Goal: Task Accomplishment & Management: Manage account settings

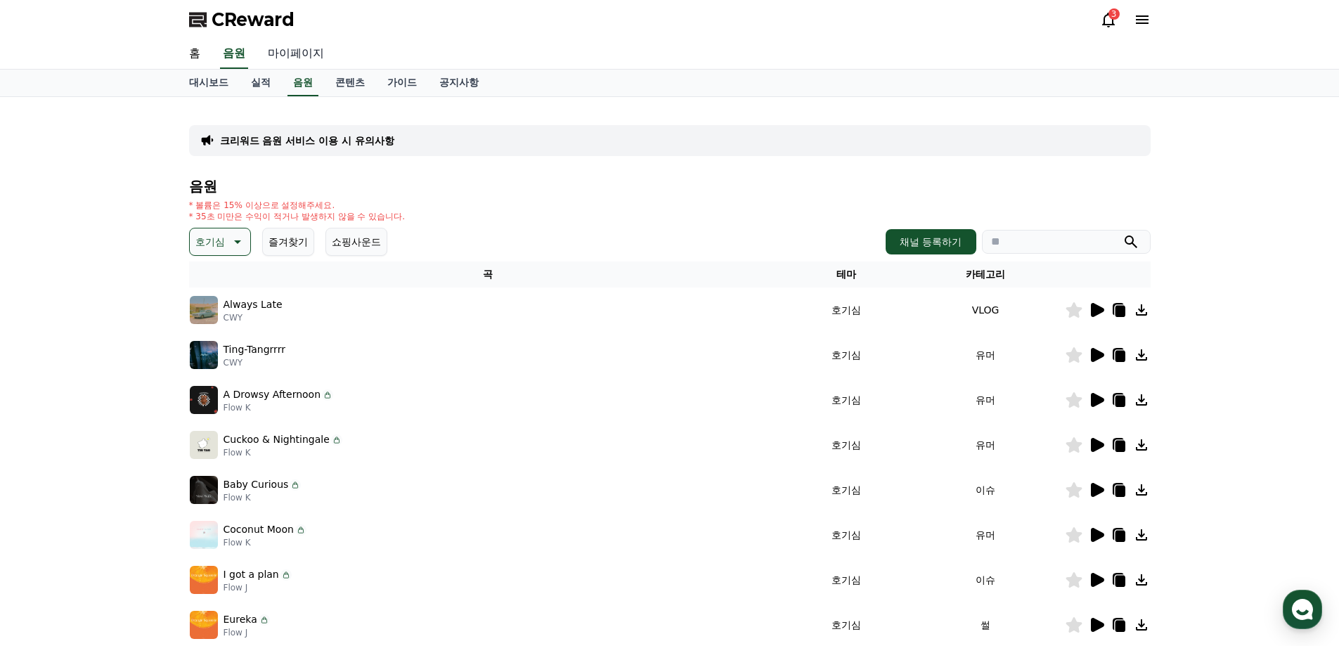
click at [297, 54] on link "마이페이지" at bounding box center [295, 54] width 79 height 30
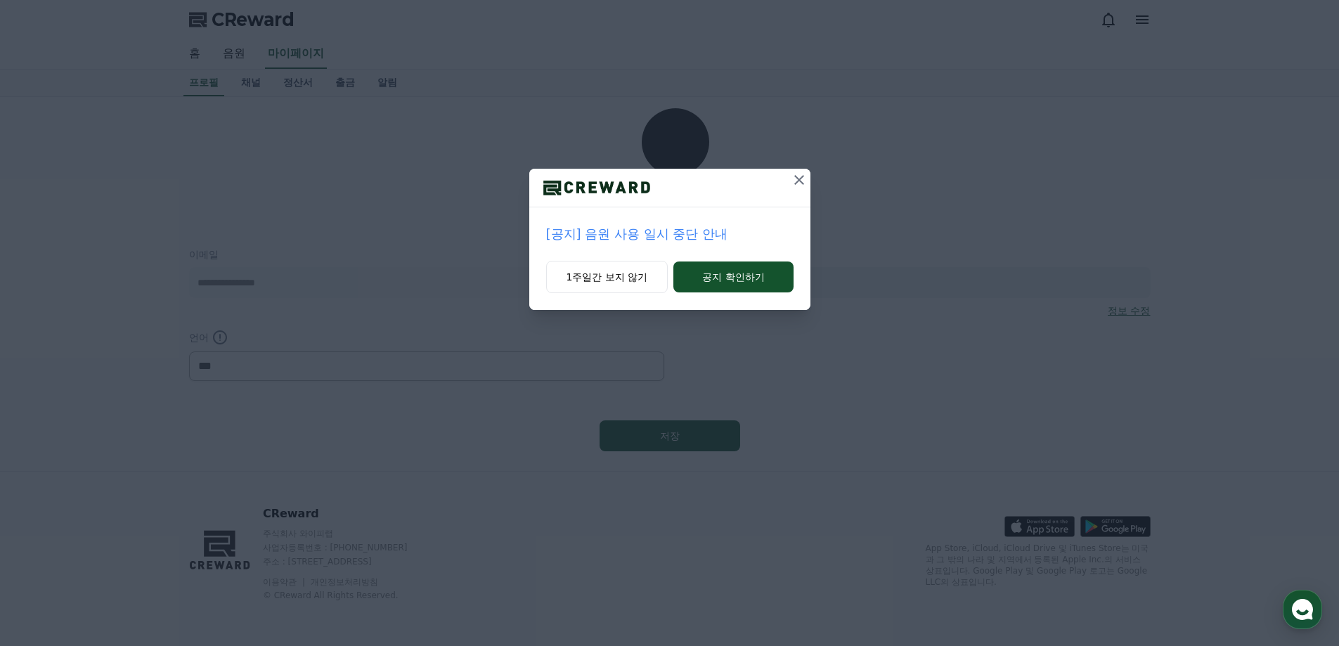
select select "**********"
click at [802, 182] on icon at bounding box center [799, 179] width 17 height 17
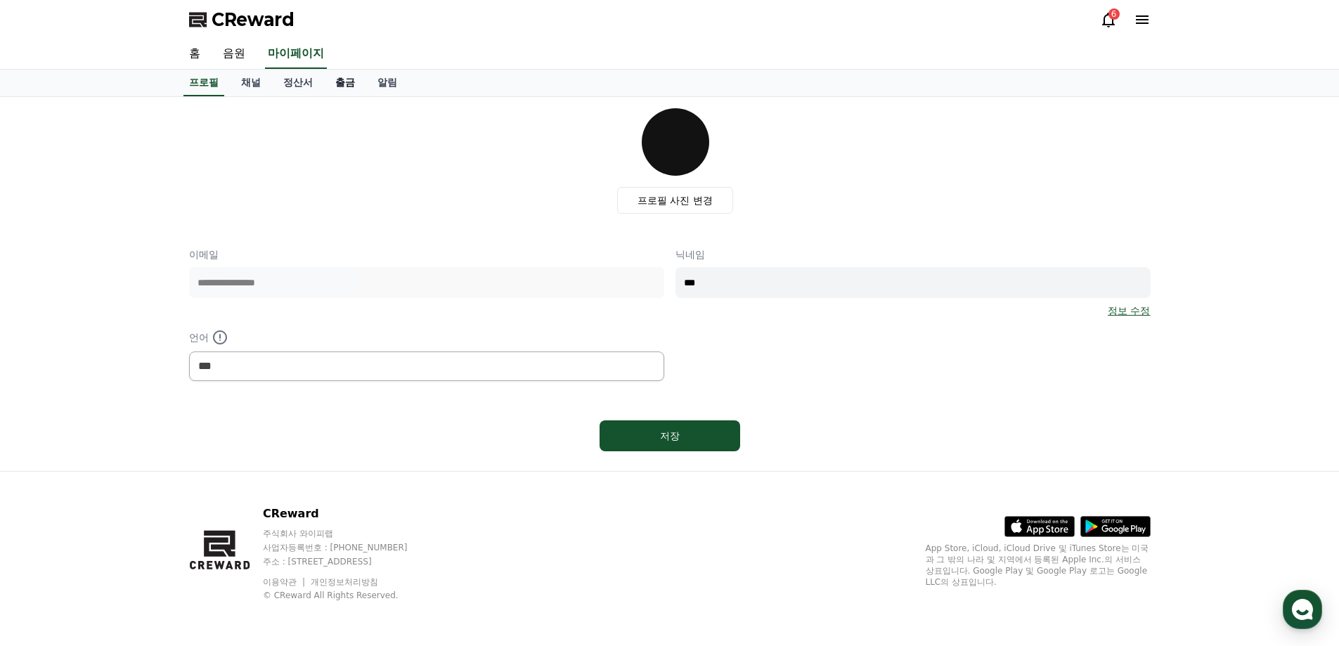
click at [350, 84] on link "출금" at bounding box center [345, 83] width 42 height 27
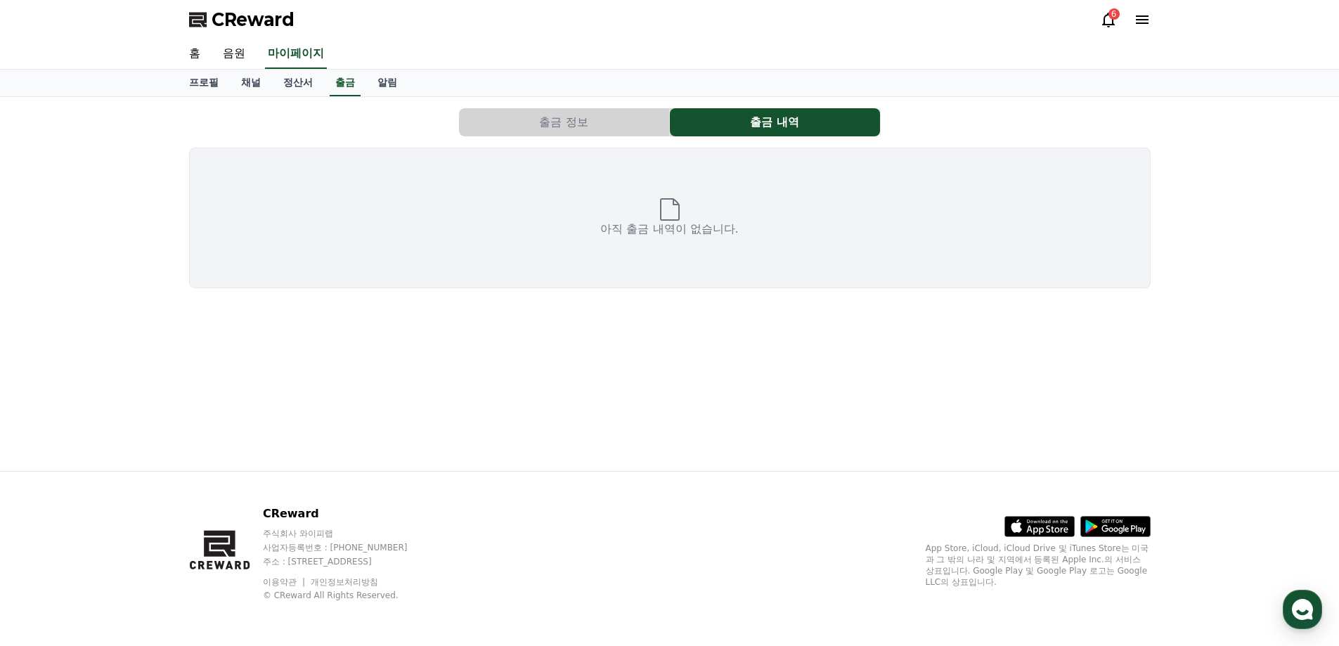
click at [524, 125] on button "출금 정보" at bounding box center [564, 122] width 210 height 28
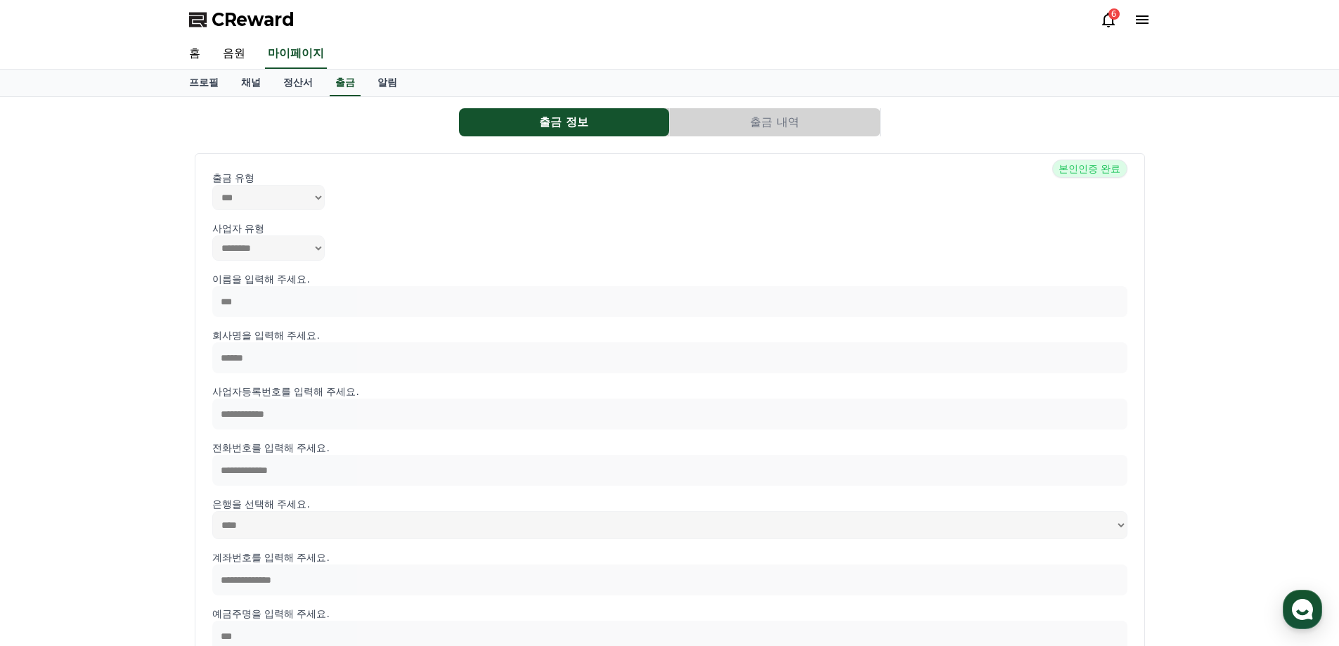
click at [736, 125] on button "출금 내역" at bounding box center [775, 122] width 210 height 28
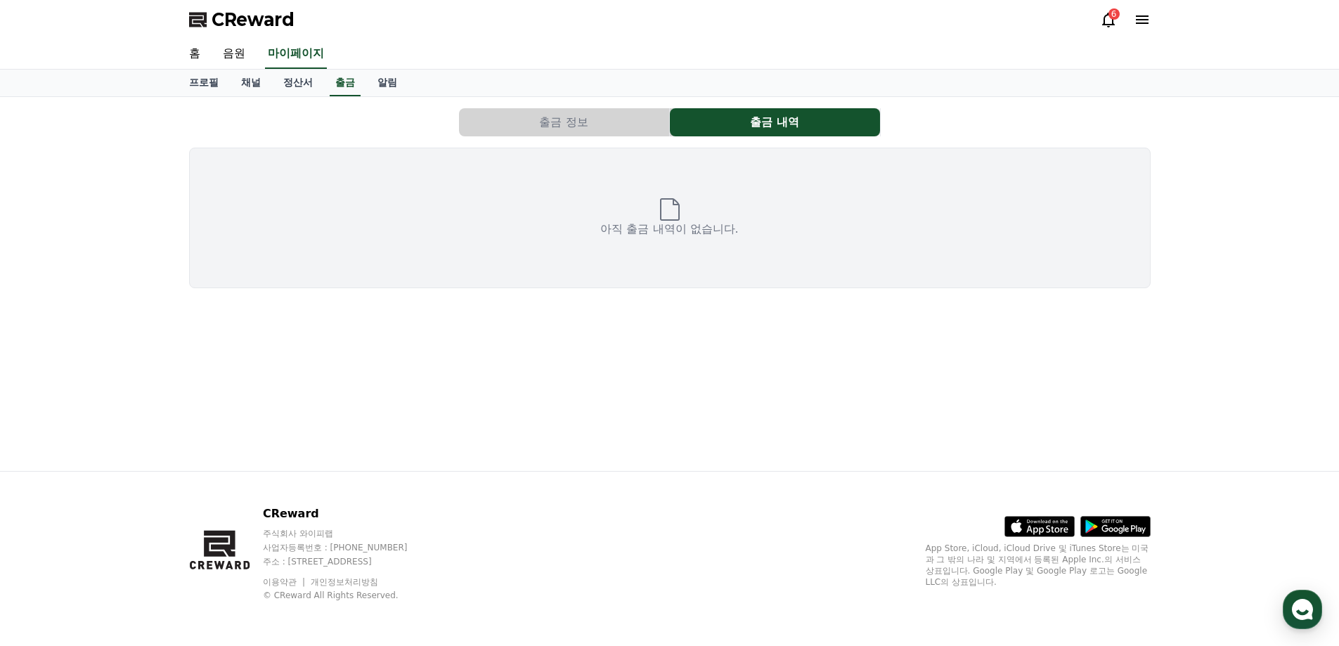
click at [590, 107] on div "출금 정보 출금 내역 아직 출금 내역이 없습니다." at bounding box center [669, 198] width 973 height 191
click at [585, 112] on button "출금 정보" at bounding box center [564, 122] width 210 height 28
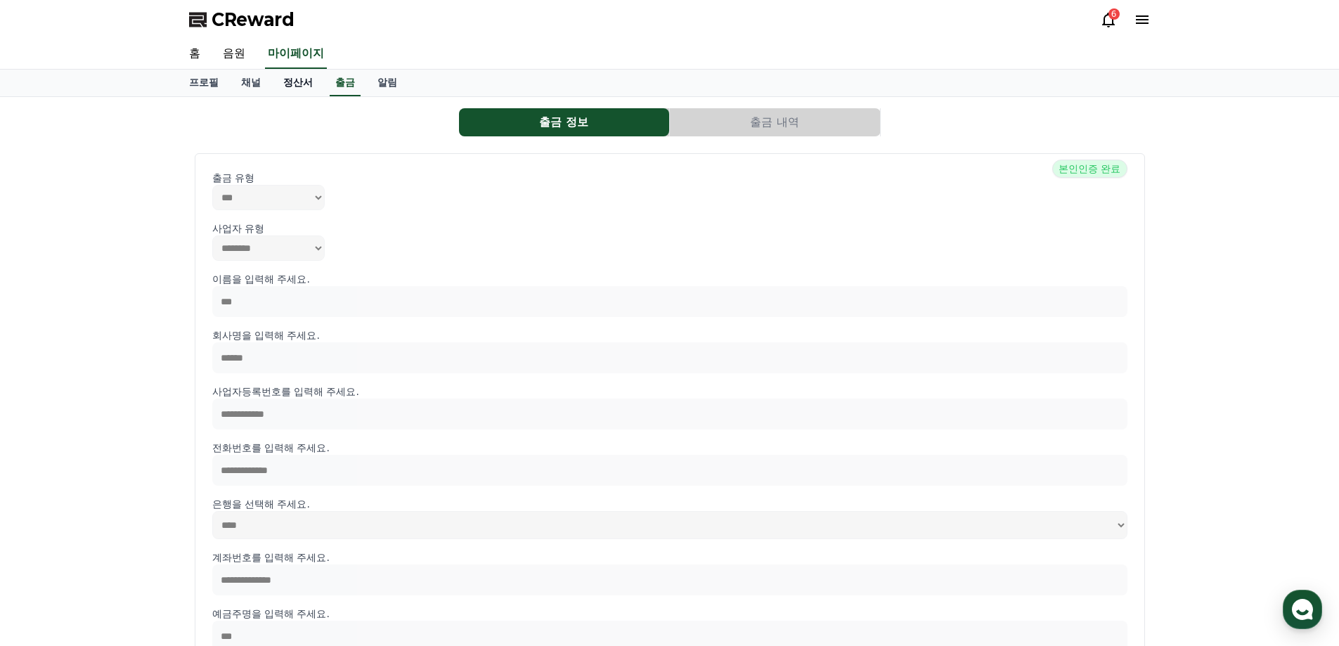
click at [296, 82] on link "정산서" at bounding box center [298, 83] width 52 height 27
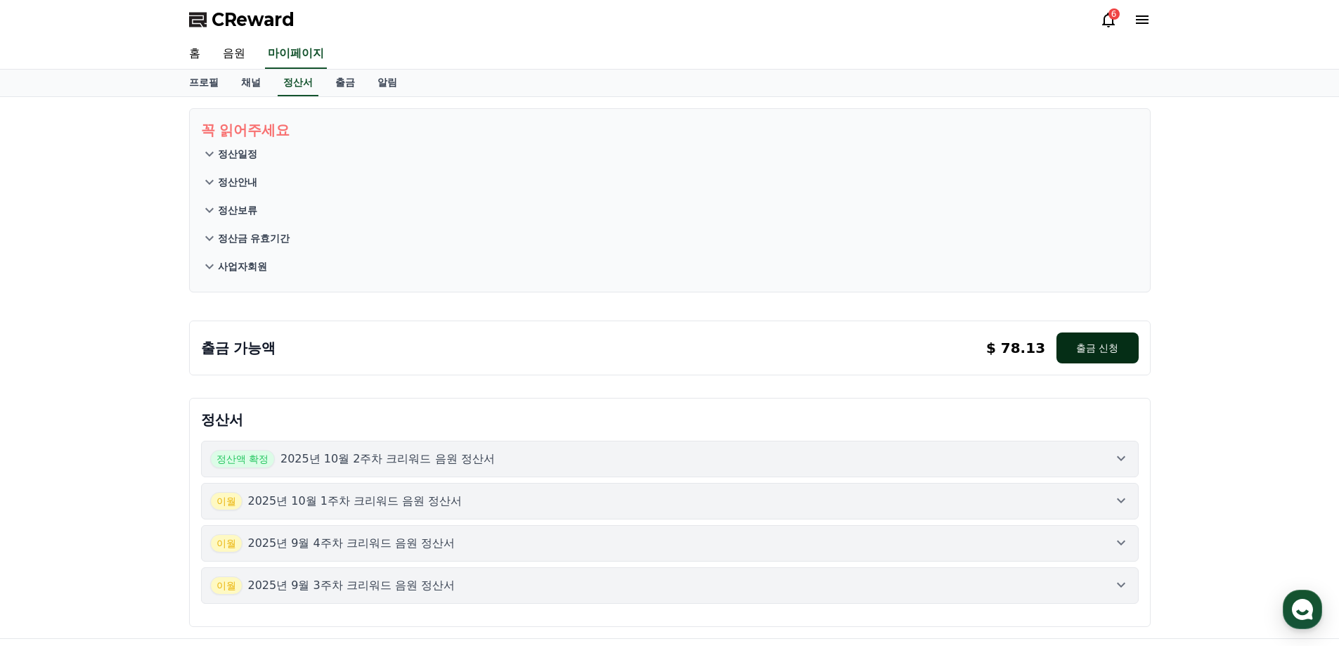
click at [1086, 346] on button "출금 신청" at bounding box center [1097, 347] width 82 height 31
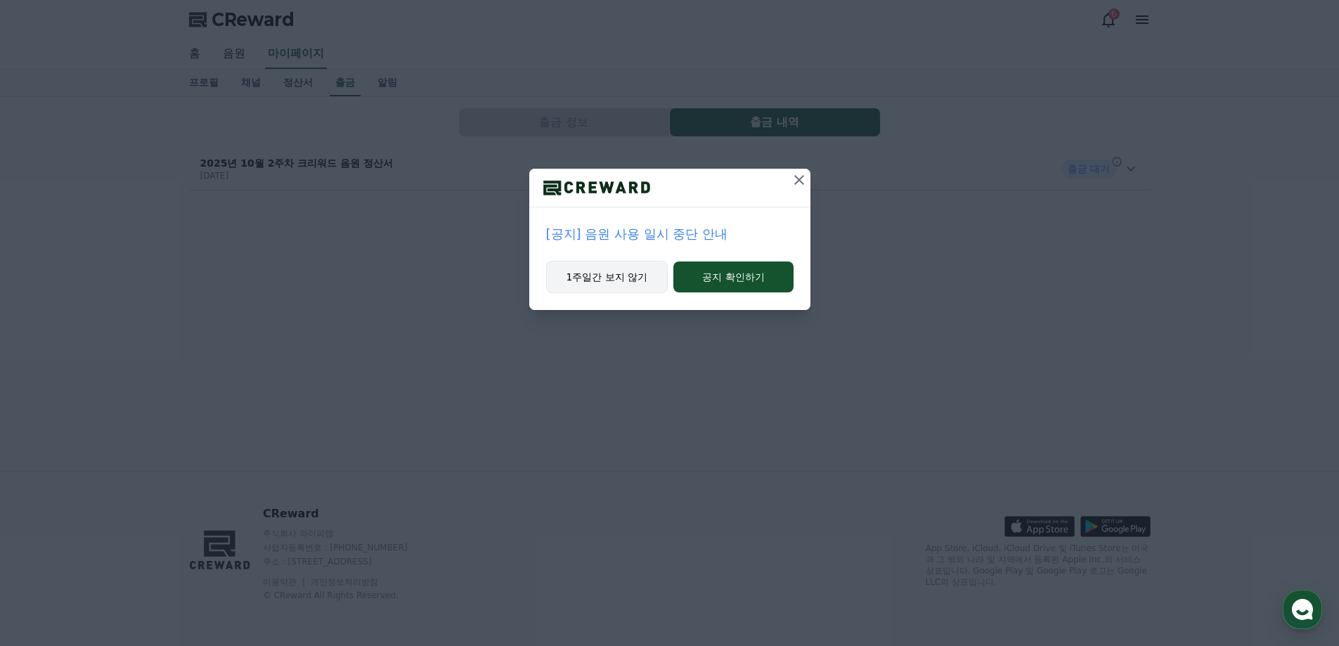
click at [613, 278] on button "1주일간 보지 않기" at bounding box center [607, 277] width 122 height 32
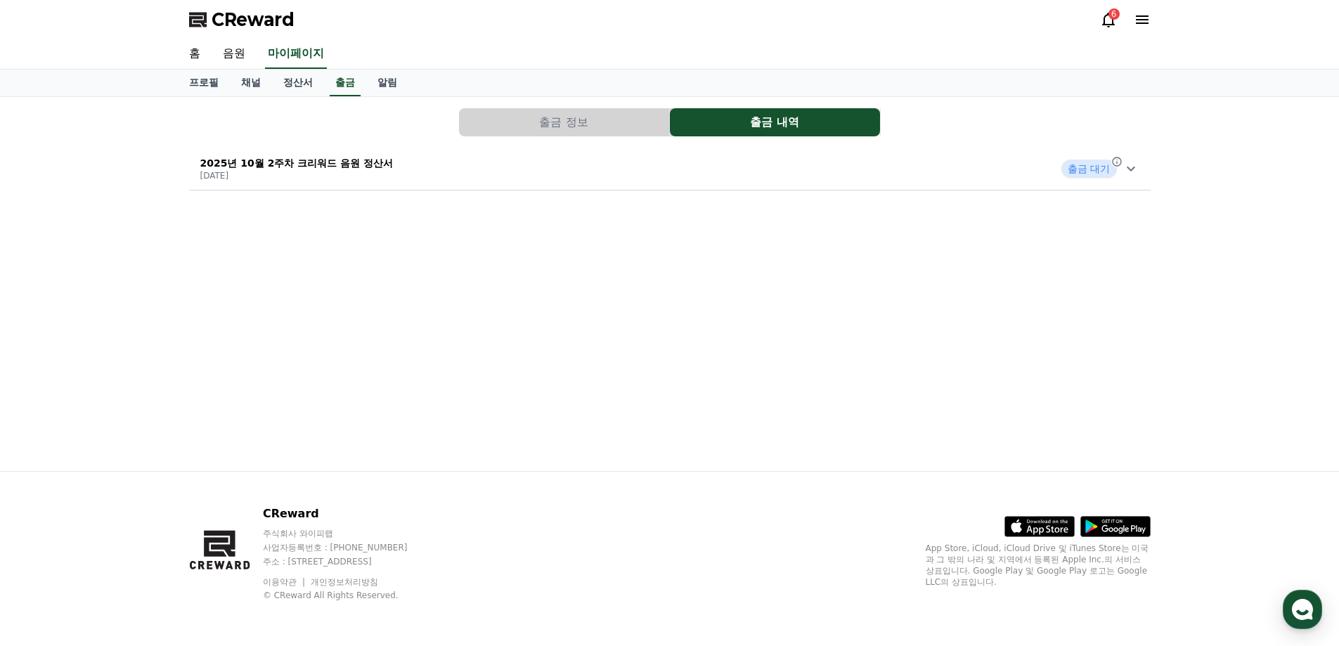
click at [1135, 173] on icon at bounding box center [1130, 168] width 17 height 17
click at [602, 370] on div "출금 정보 출금 내역 2025년 10월 2주차 크리워드 음원 정산서 2025-10-15 출금 대기 출금 신청일 2025-10-15 수익금 10…" at bounding box center [670, 284] width 984 height 374
click at [301, 87] on link "정산서" at bounding box center [298, 83] width 52 height 27
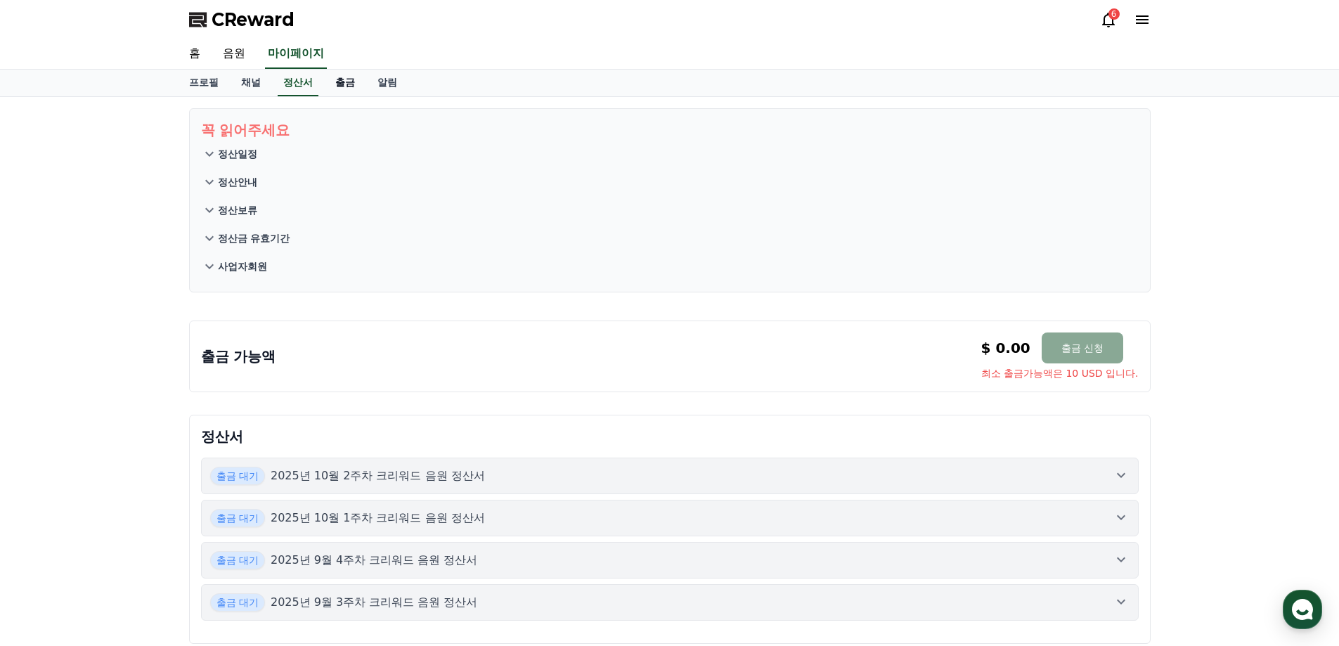
click at [347, 87] on link "출금" at bounding box center [345, 83] width 42 height 27
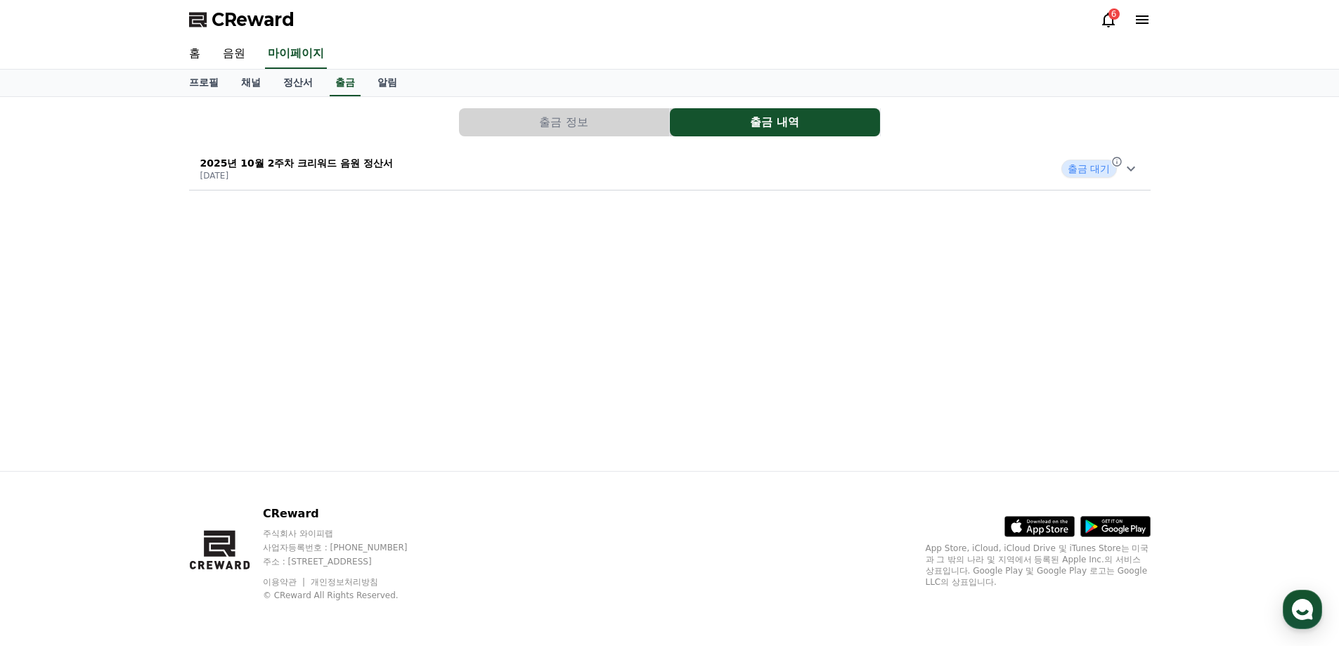
click at [1133, 170] on icon at bounding box center [1130, 168] width 17 height 17
click at [385, 81] on link "알림" at bounding box center [387, 83] width 42 height 27
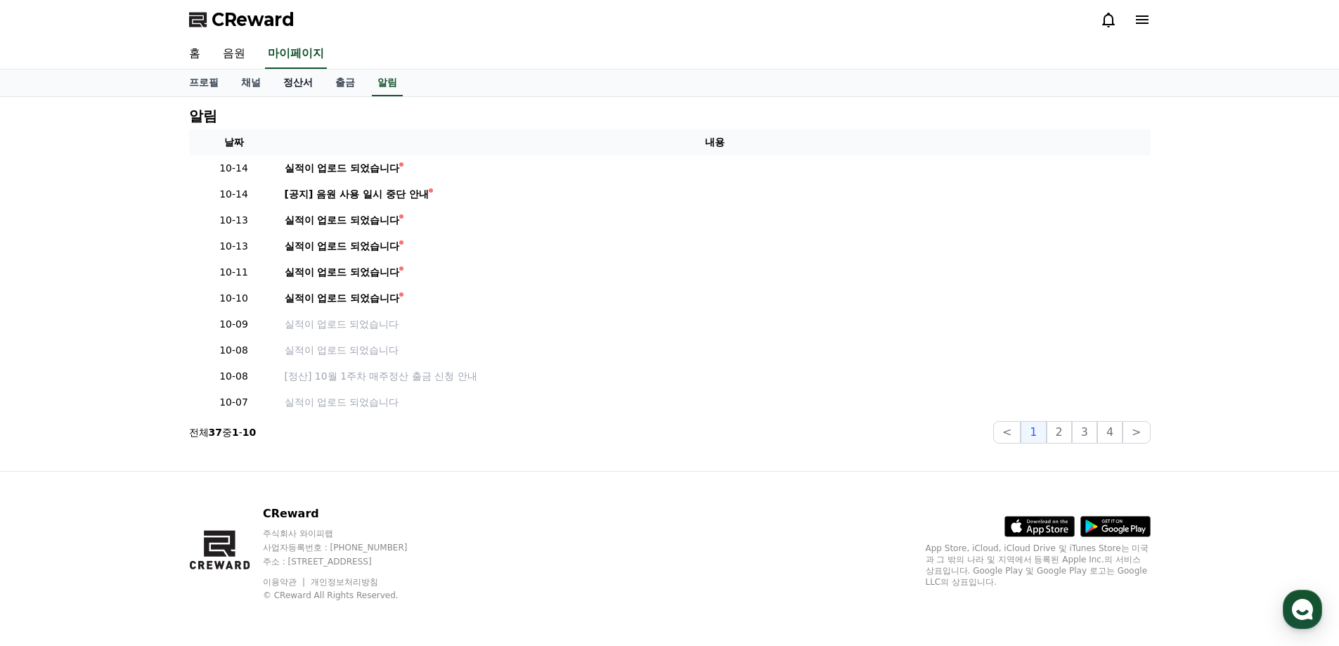
click at [299, 82] on link "정산서" at bounding box center [298, 83] width 52 height 27
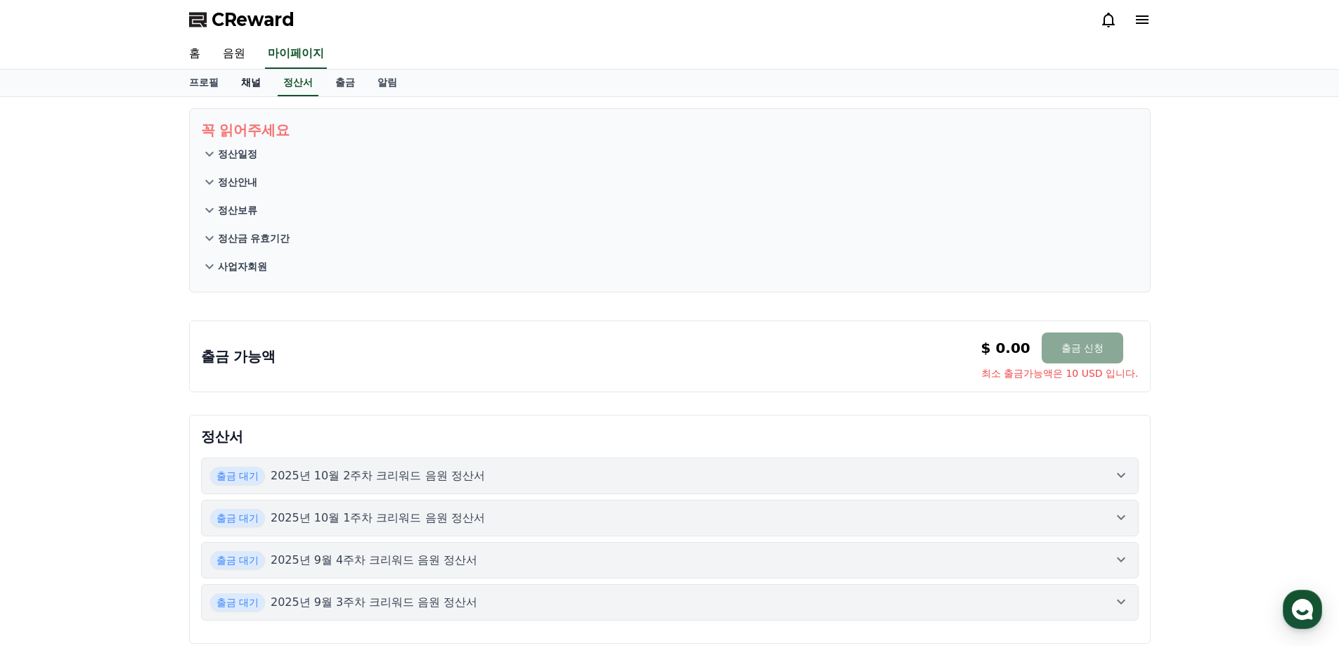
click at [248, 80] on link "채널" at bounding box center [251, 83] width 42 height 27
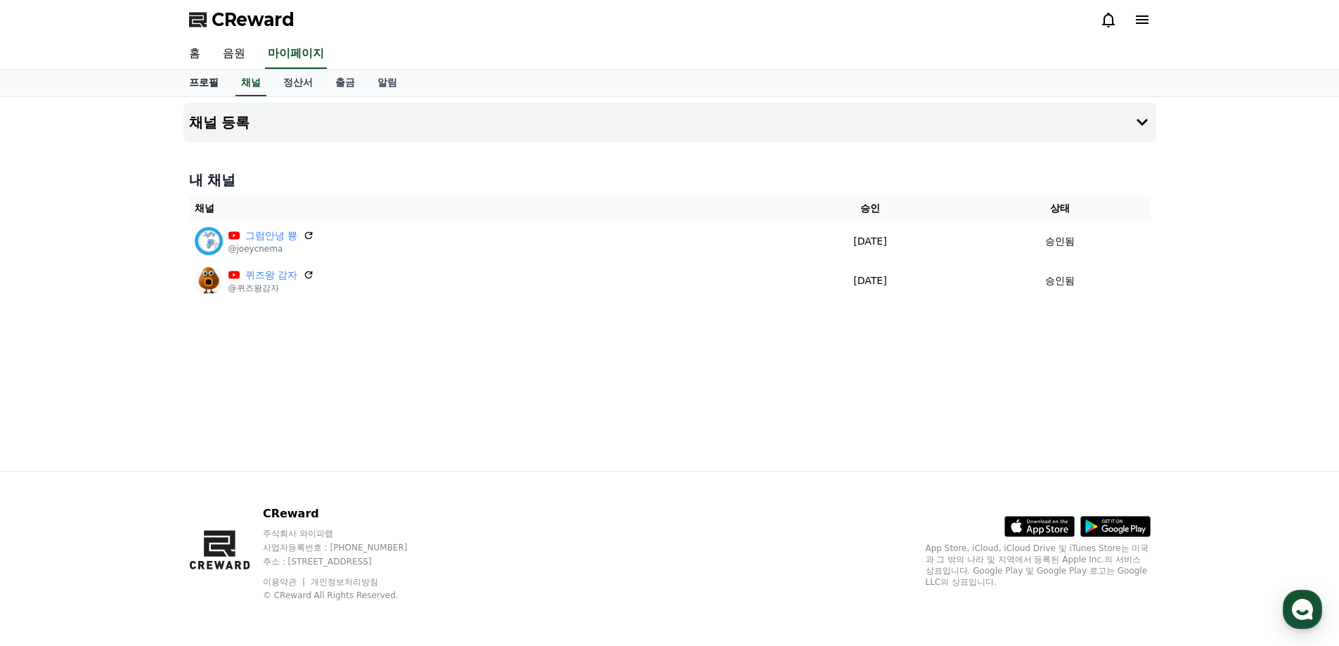
click at [208, 83] on link "프로필" at bounding box center [204, 83] width 52 height 27
select select "**********"
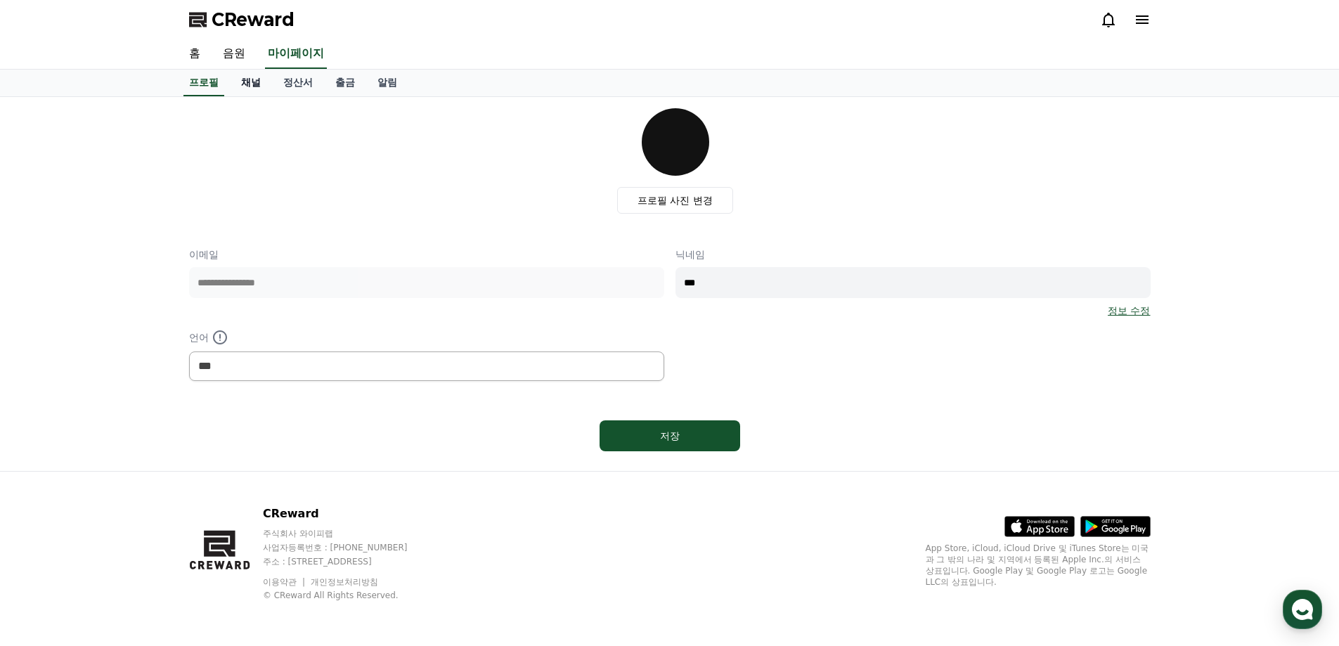
click at [237, 82] on link "채널" at bounding box center [251, 83] width 42 height 27
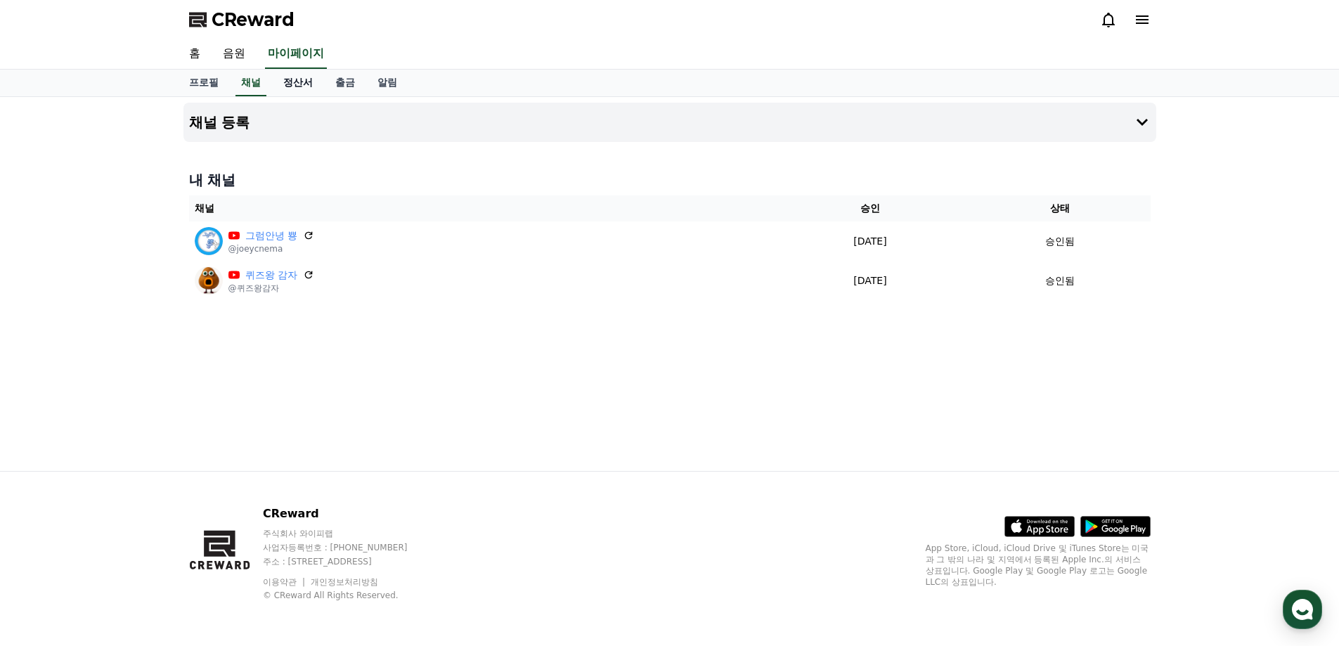
click at [295, 81] on link "정산서" at bounding box center [298, 83] width 52 height 27
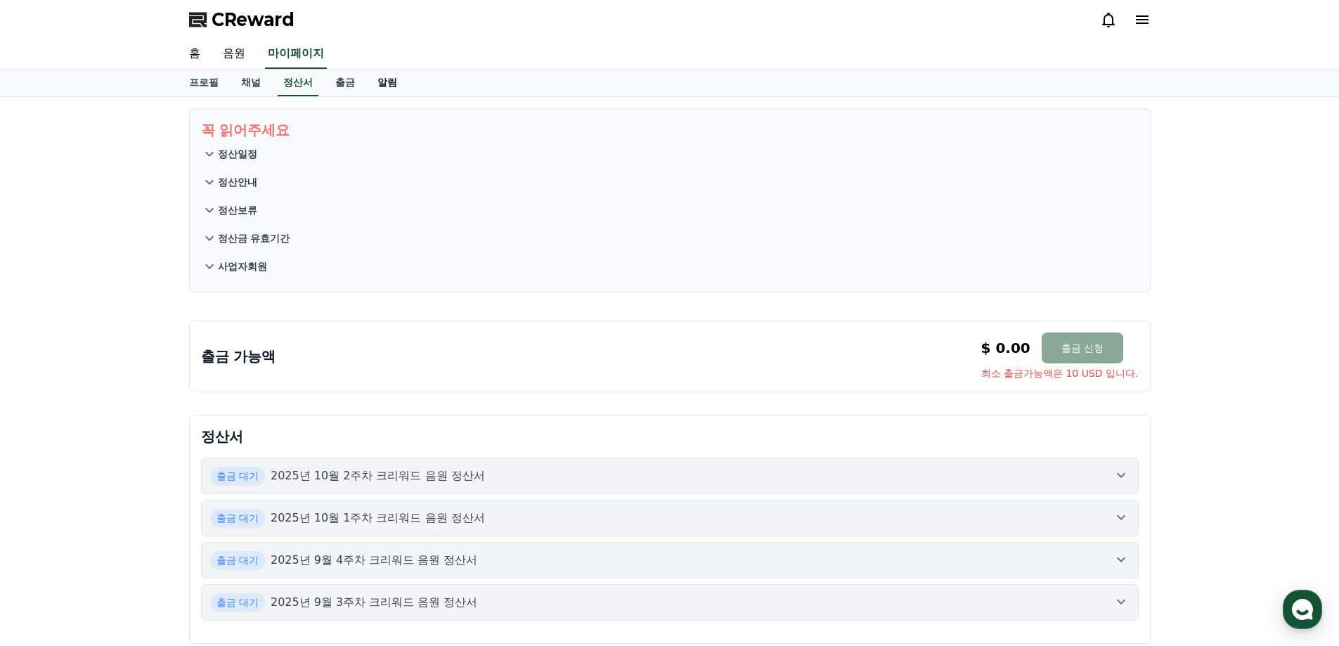
click at [383, 79] on link "알림" at bounding box center [387, 83] width 42 height 27
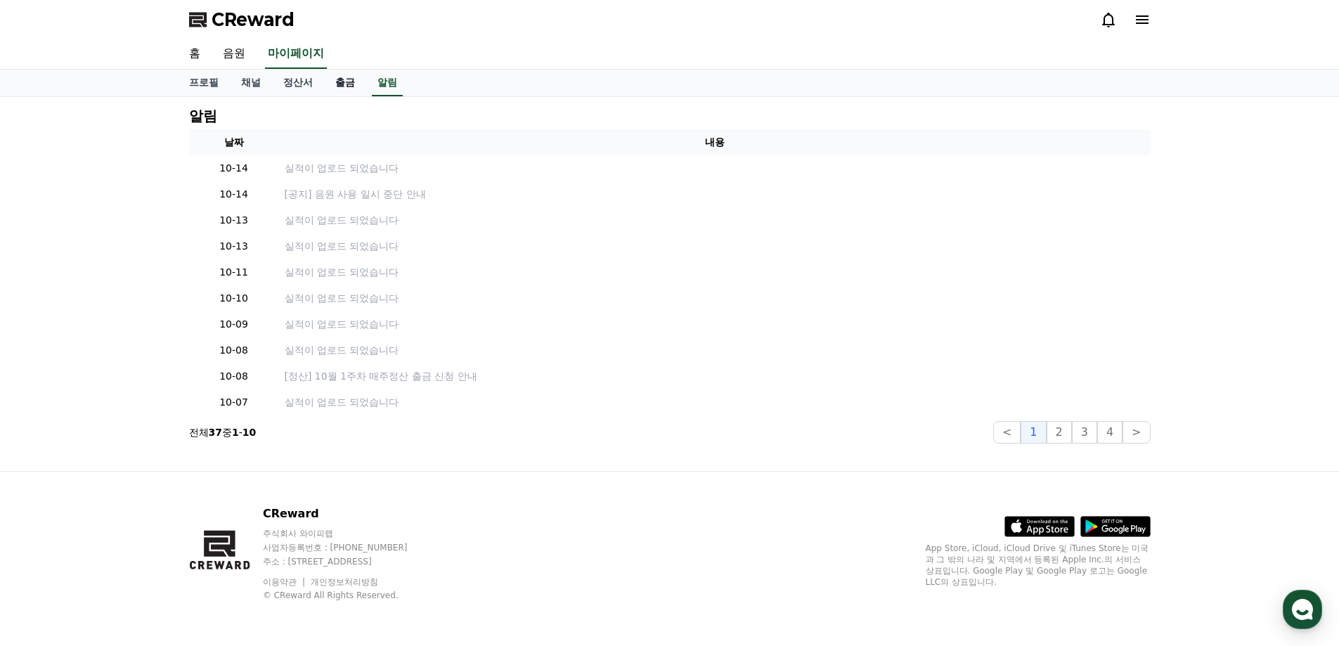
click at [347, 79] on link "출금" at bounding box center [345, 83] width 42 height 27
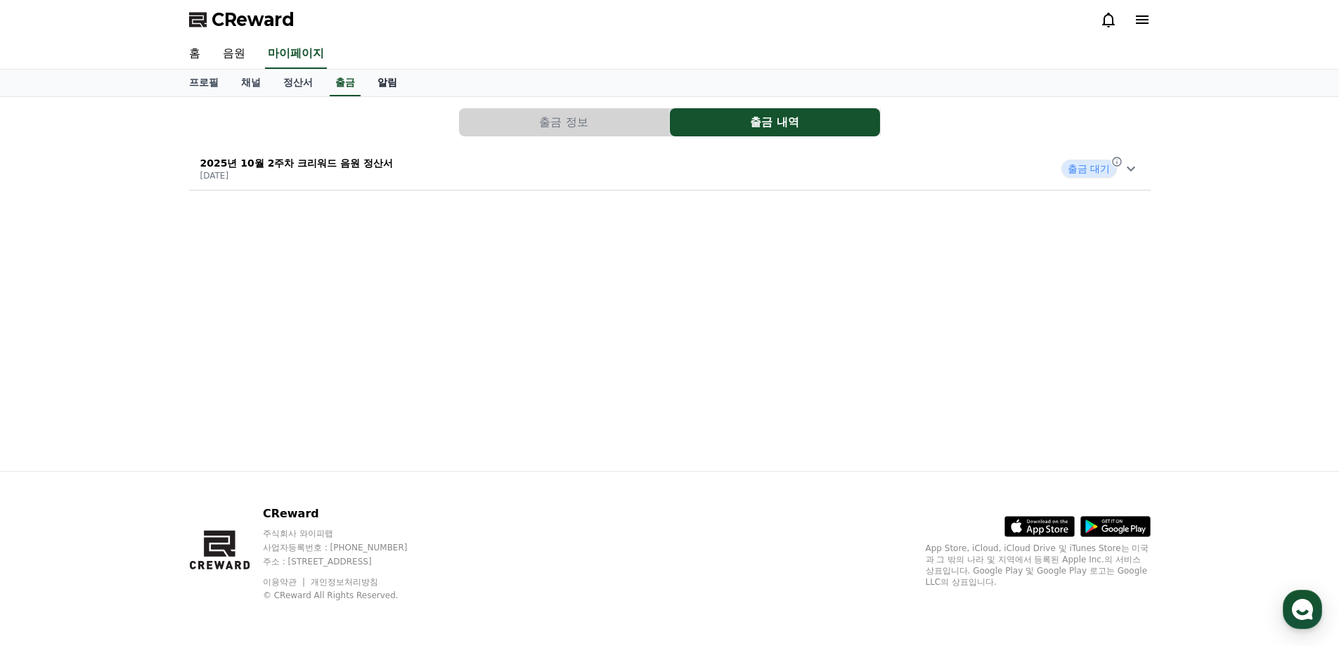
click at [395, 79] on link "알림" at bounding box center [387, 83] width 42 height 27
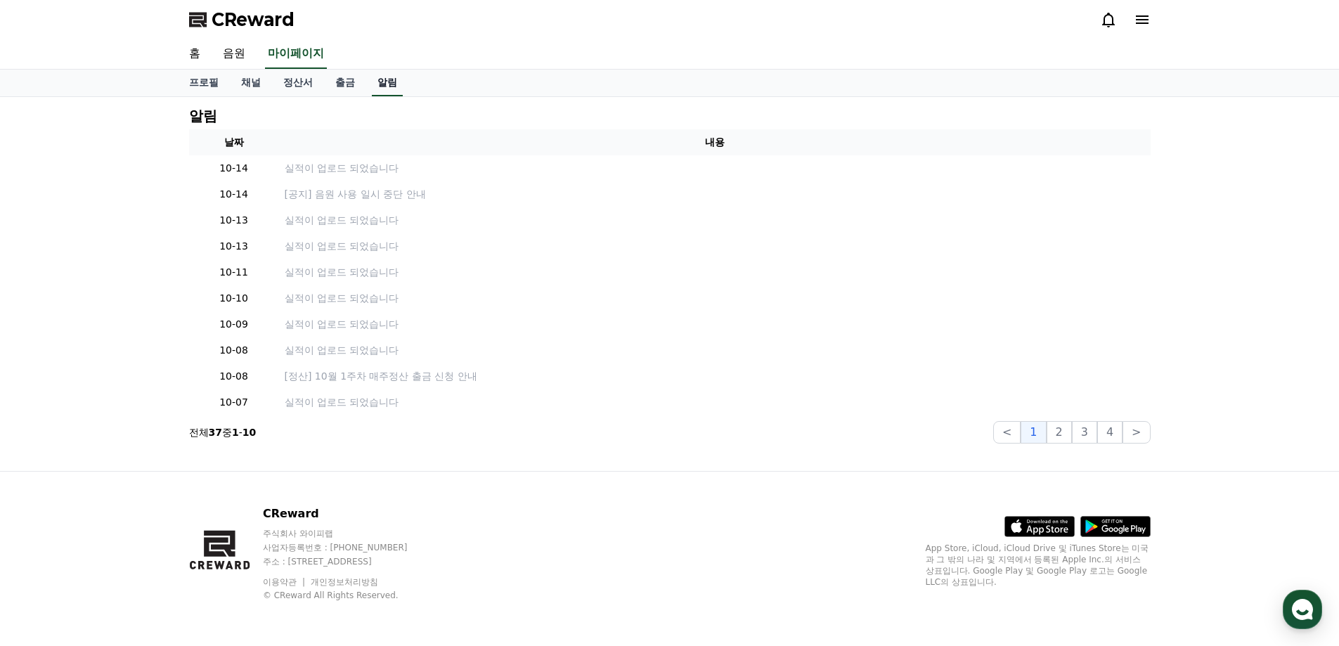
click at [392, 84] on link "알림" at bounding box center [387, 83] width 31 height 27
click at [300, 89] on link "정산서" at bounding box center [298, 83] width 52 height 27
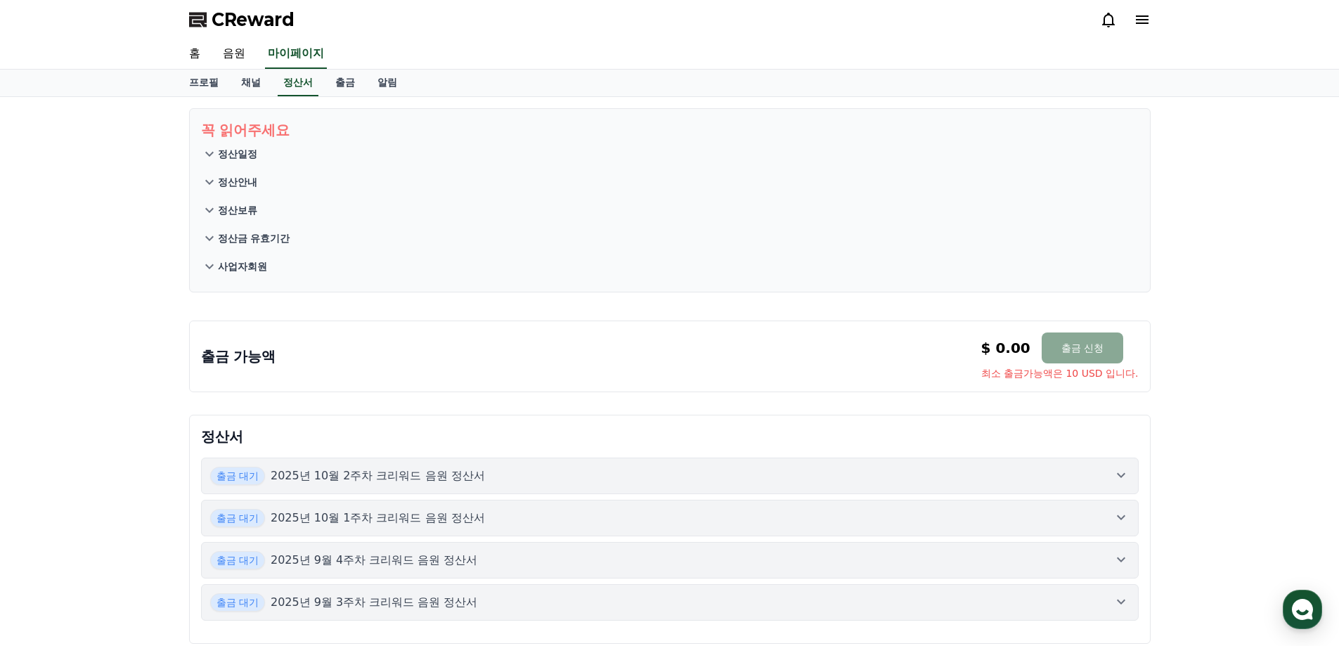
click at [256, 266] on p "사업자회원" at bounding box center [242, 266] width 49 height 14
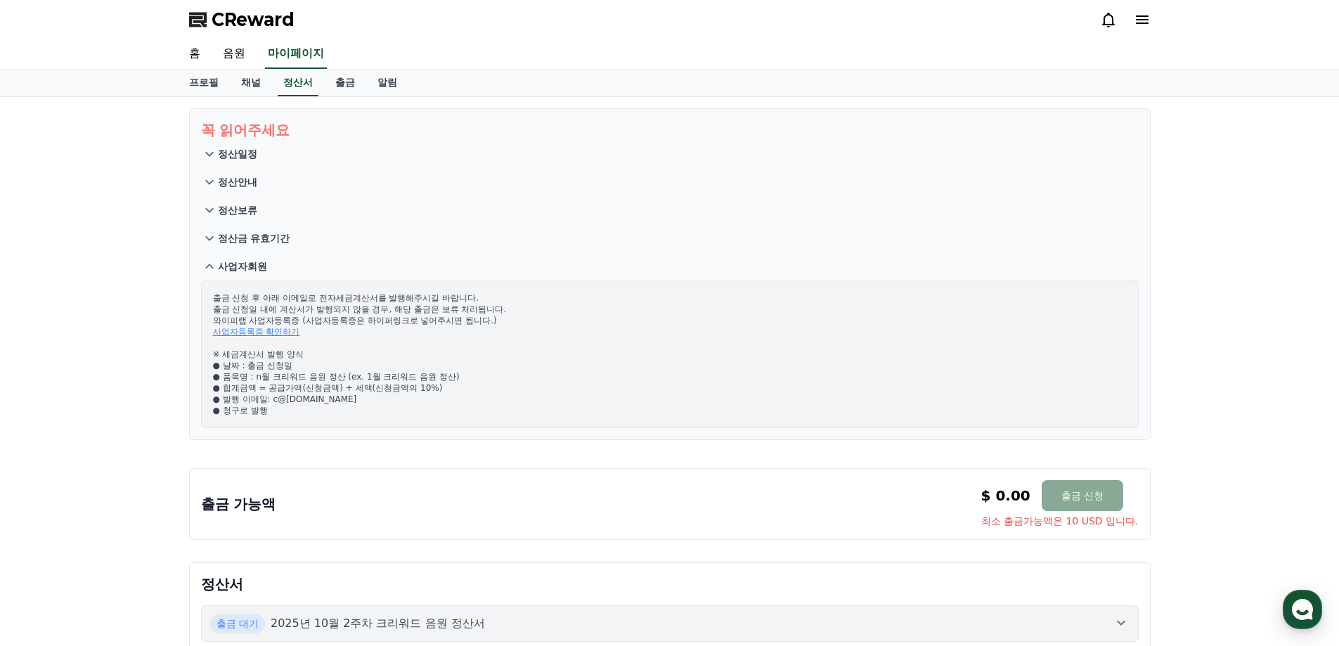
click at [274, 330] on link "사업자등록증 확인하기" at bounding box center [256, 332] width 87 height 10
click at [353, 83] on link "출금" at bounding box center [345, 83] width 42 height 27
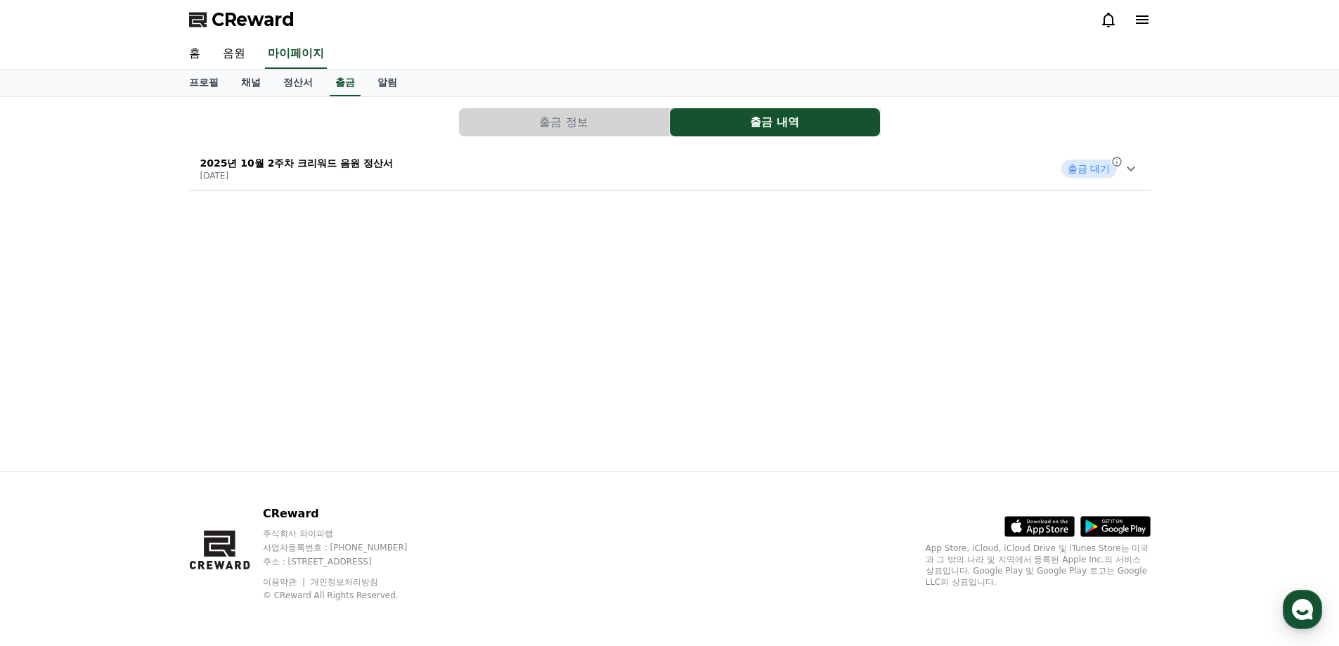
click at [1133, 169] on icon at bounding box center [1130, 168] width 17 height 17
drag, startPoint x: 278, startPoint y: 225, endPoint x: 318, endPoint y: 225, distance: 39.4
click at [318, 225] on div "출금 신청일 2025-10-15 수익금 109,406 KRW 세액 0 KRW 출금액 109,406 KRW 출금 상태 출금 대기" at bounding box center [274, 250] width 148 height 115
click at [359, 176] on p "2025-10-15" at bounding box center [296, 175] width 193 height 11
click at [524, 119] on button "출금 정보" at bounding box center [564, 122] width 210 height 28
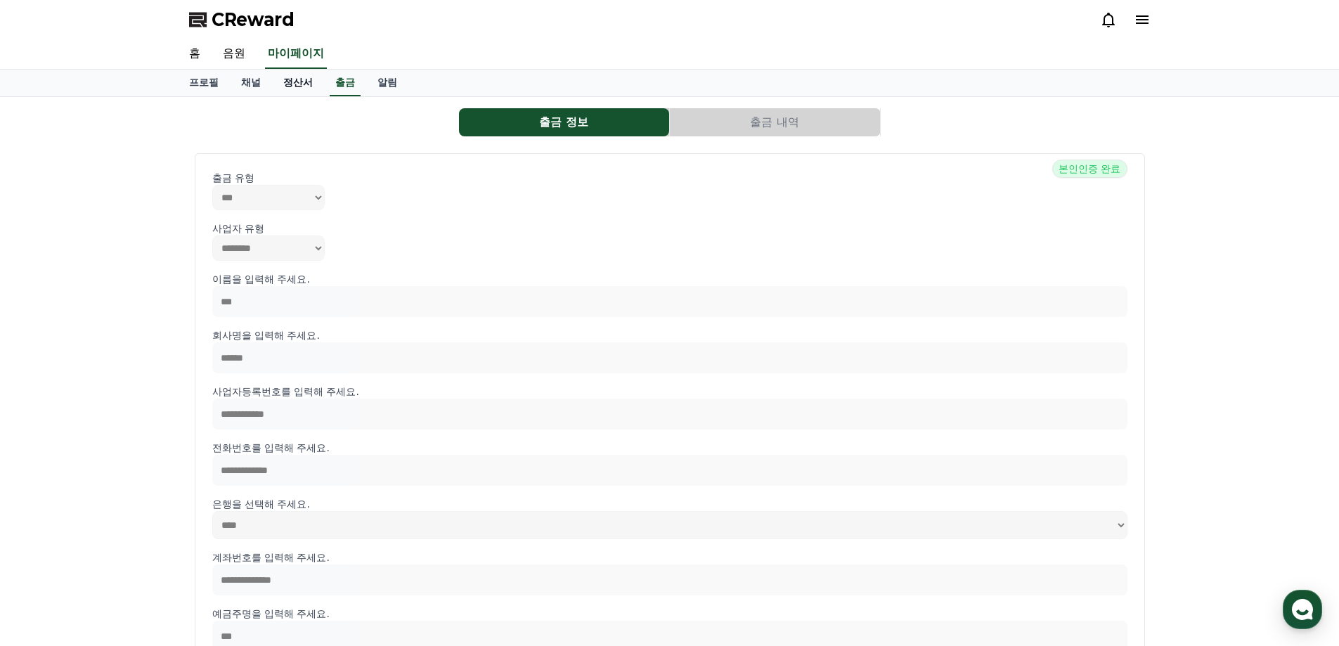
click at [303, 82] on link "정산서" at bounding box center [298, 83] width 52 height 27
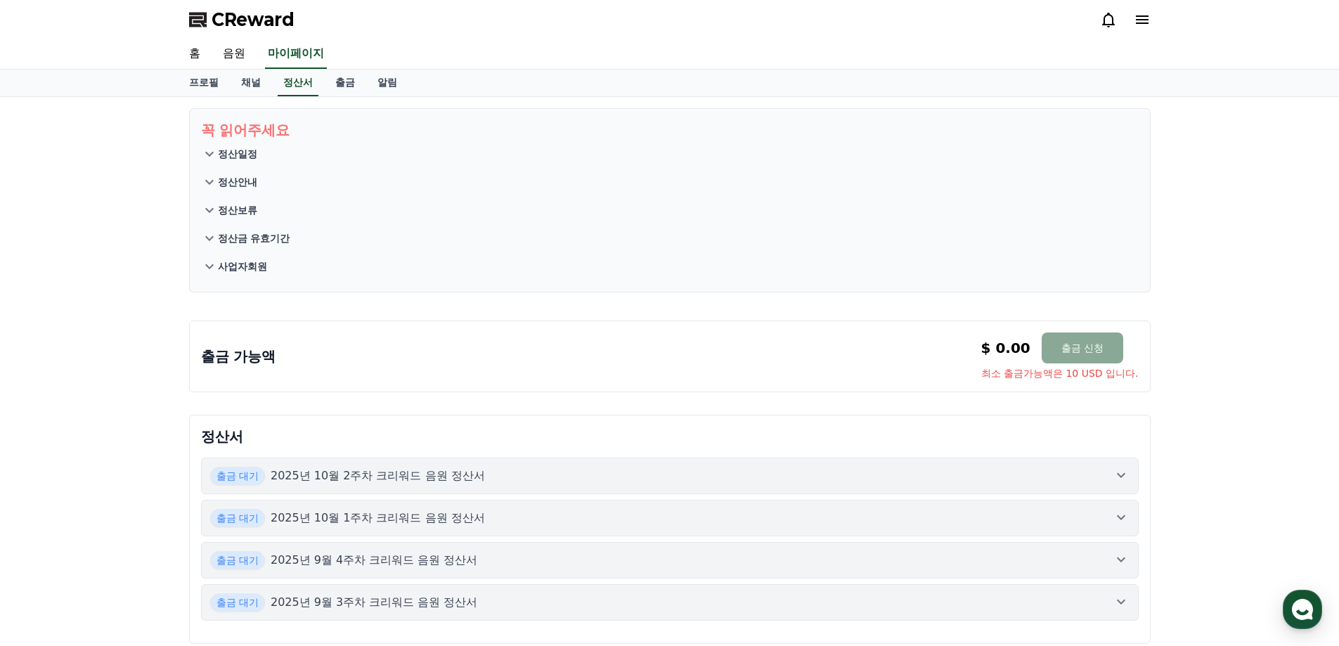
click at [246, 264] on p "사업자회원" at bounding box center [242, 266] width 49 height 14
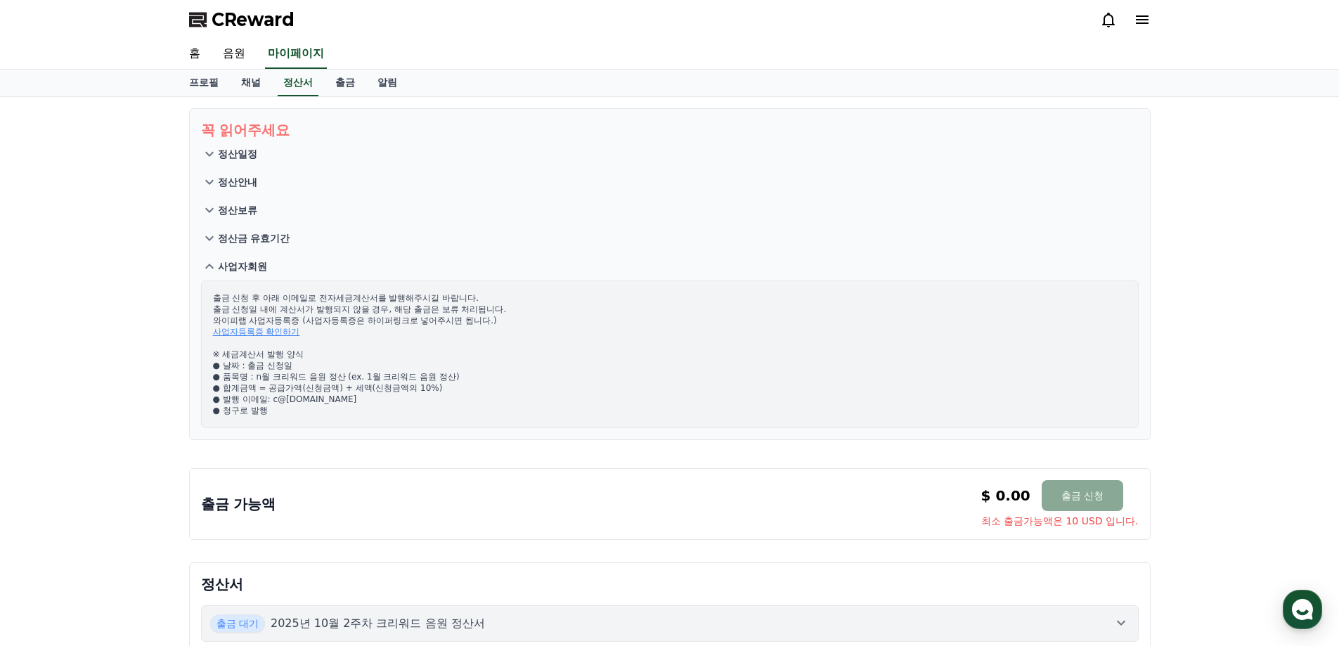
drag, startPoint x: 346, startPoint y: 374, endPoint x: 259, endPoint y: 374, distance: 87.1
click at [259, 374] on p "출금 신청 후 아래 이메일로 전자세금계산서를 발행해주시길 바랍니다. 출금 신청일 내에 계산서가 발행되지 않을 경우, 해당 출금은 보류 처리됩니…" at bounding box center [670, 354] width 914 height 124
copy p "n월 크리워드 음원 정산"
drag, startPoint x: 365, startPoint y: 401, endPoint x: 274, endPoint y: 401, distance: 90.7
click at [274, 401] on p "출금 신청 후 아래 이메일로 전자세금계산서를 발행해주시길 바랍니다. 출금 신청일 내에 계산서가 발행되지 않을 경우, 해당 출금은 보류 처리됩니…" at bounding box center [670, 354] width 914 height 124
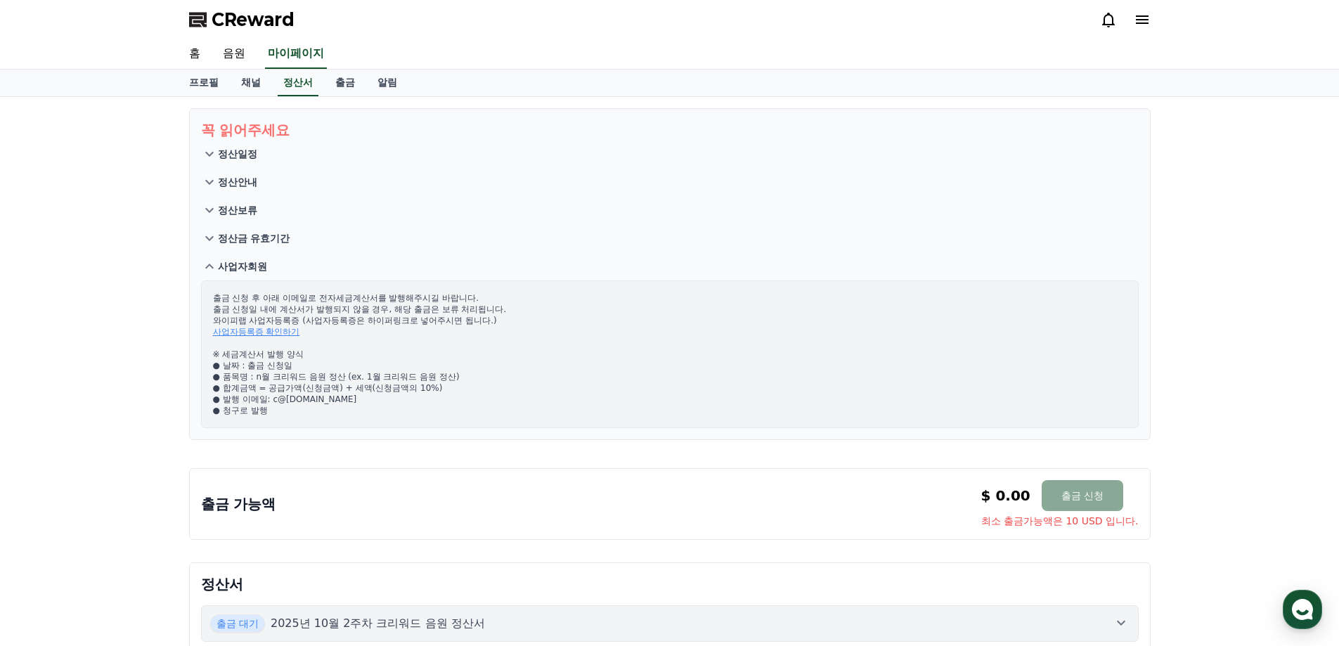
copy p "c@yeouidopartners.com"
click at [298, 420] on div "출금 신청 후 아래 이메일로 전자세금계산서를 발행해주시길 바랍니다. 출금 신청일 내에 계산서가 발행되지 않을 경우, 해당 출금은 보류 처리됩니…" at bounding box center [669, 354] width 937 height 148
click at [273, 397] on p "출금 신청 후 아래 이메일로 전자세금계산서를 발행해주시길 바랍니다. 출금 신청일 내에 계산서가 발행되지 않을 경우, 해당 출금은 보류 처리됩니…" at bounding box center [670, 354] width 914 height 124
copy p "c"
click at [346, 89] on link "출금" at bounding box center [345, 83] width 42 height 27
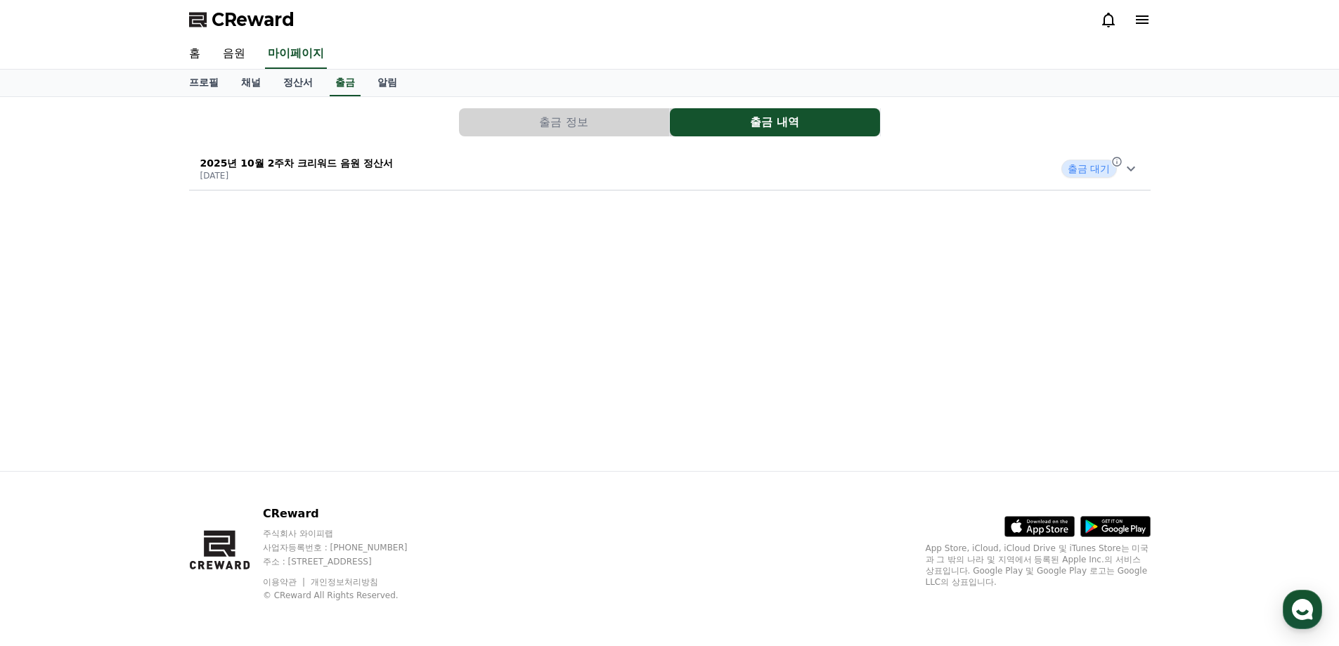
click at [1100, 170] on span "출금 대기" at bounding box center [1088, 169] width 55 height 18
click at [230, 48] on link "음원" at bounding box center [234, 54] width 45 height 30
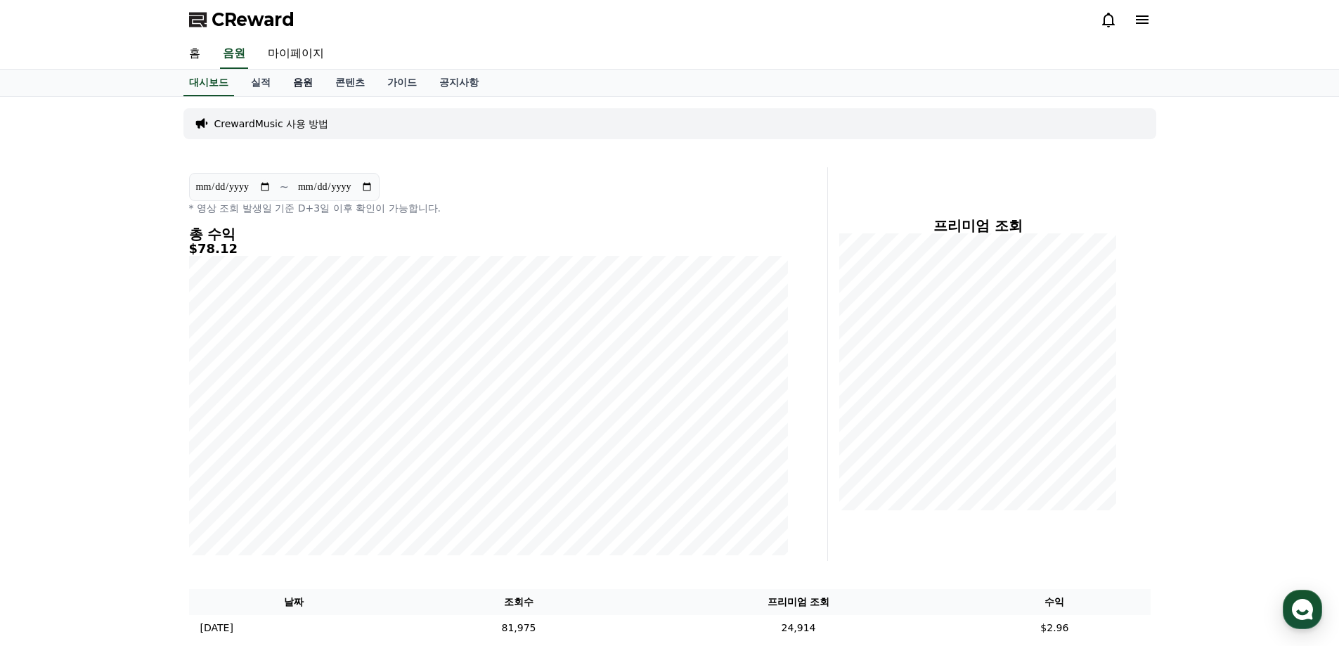
click at [304, 81] on link "음원" at bounding box center [303, 83] width 42 height 27
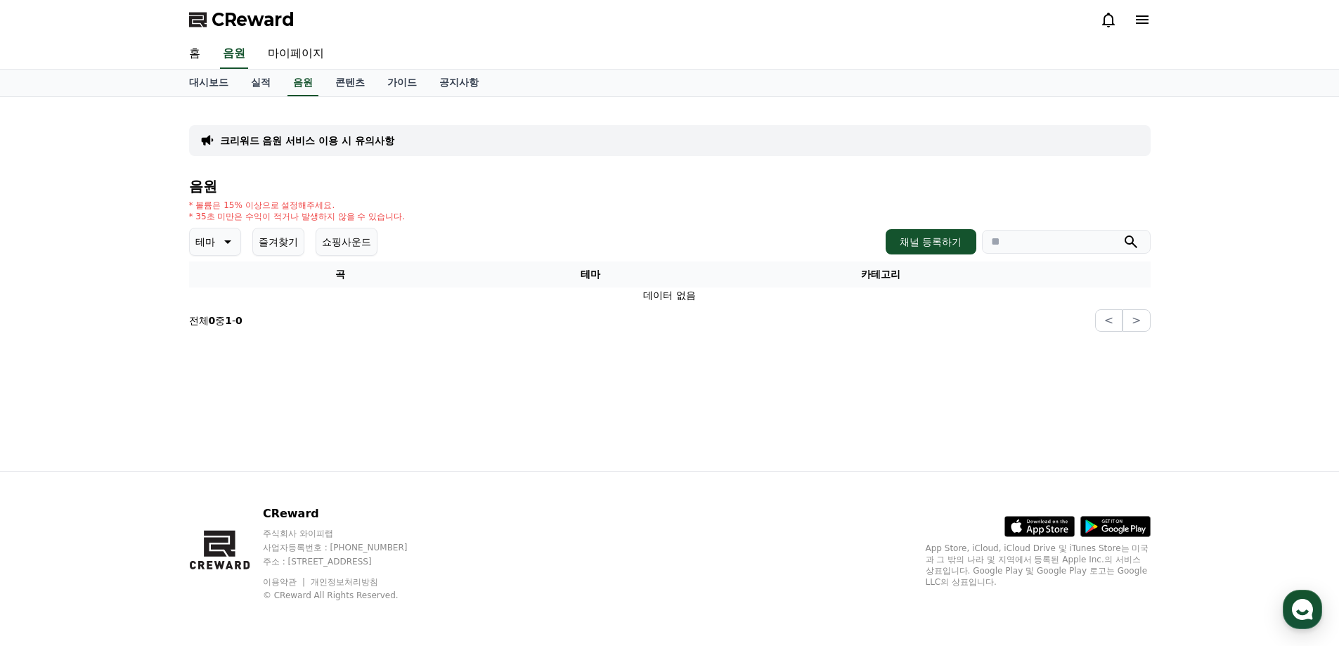
click at [228, 245] on icon at bounding box center [226, 241] width 17 height 17
click at [221, 276] on button "전체" at bounding box center [206, 279] width 31 height 31
click at [259, 89] on link "실적" at bounding box center [261, 83] width 42 height 27
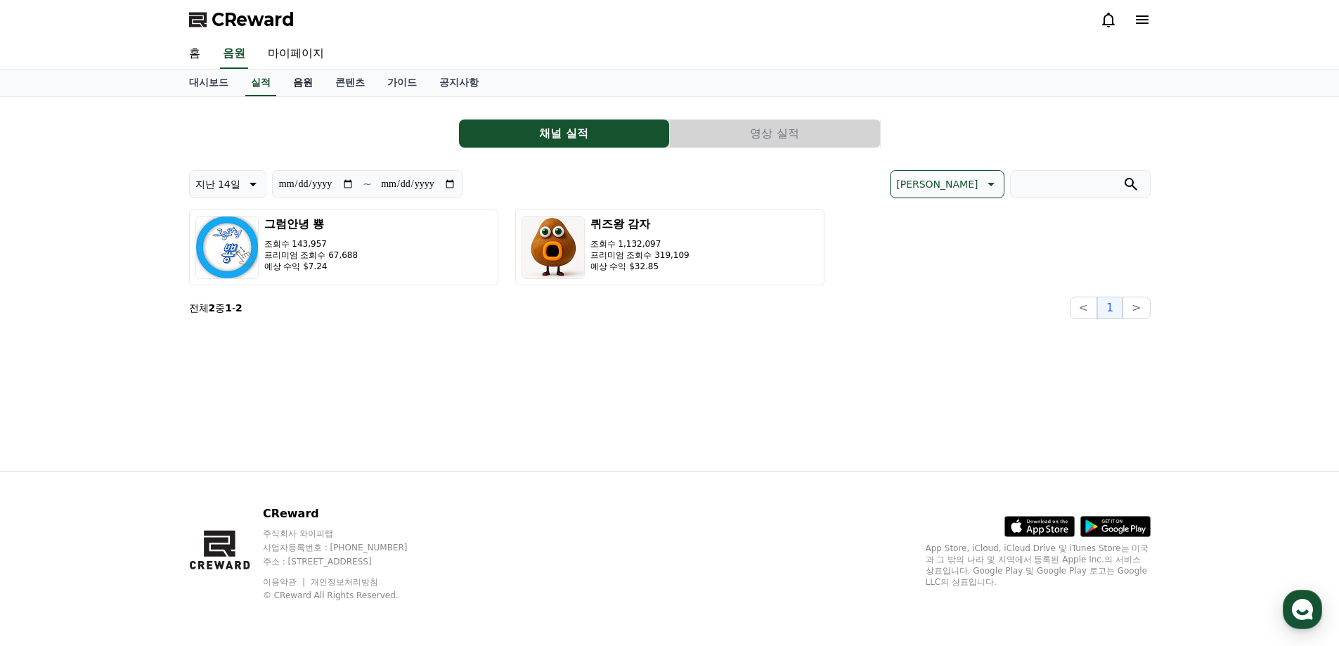
click at [304, 87] on link "음원" at bounding box center [303, 83] width 42 height 27
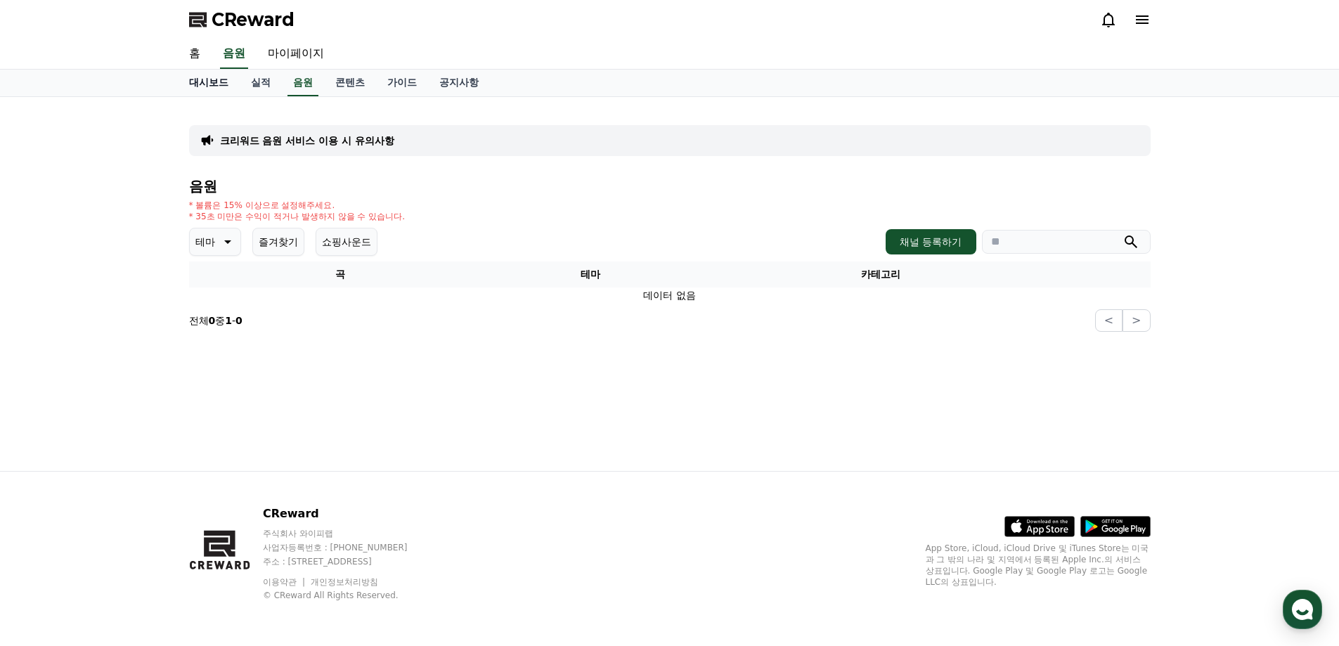
click at [212, 83] on link "대시보드" at bounding box center [209, 83] width 62 height 27
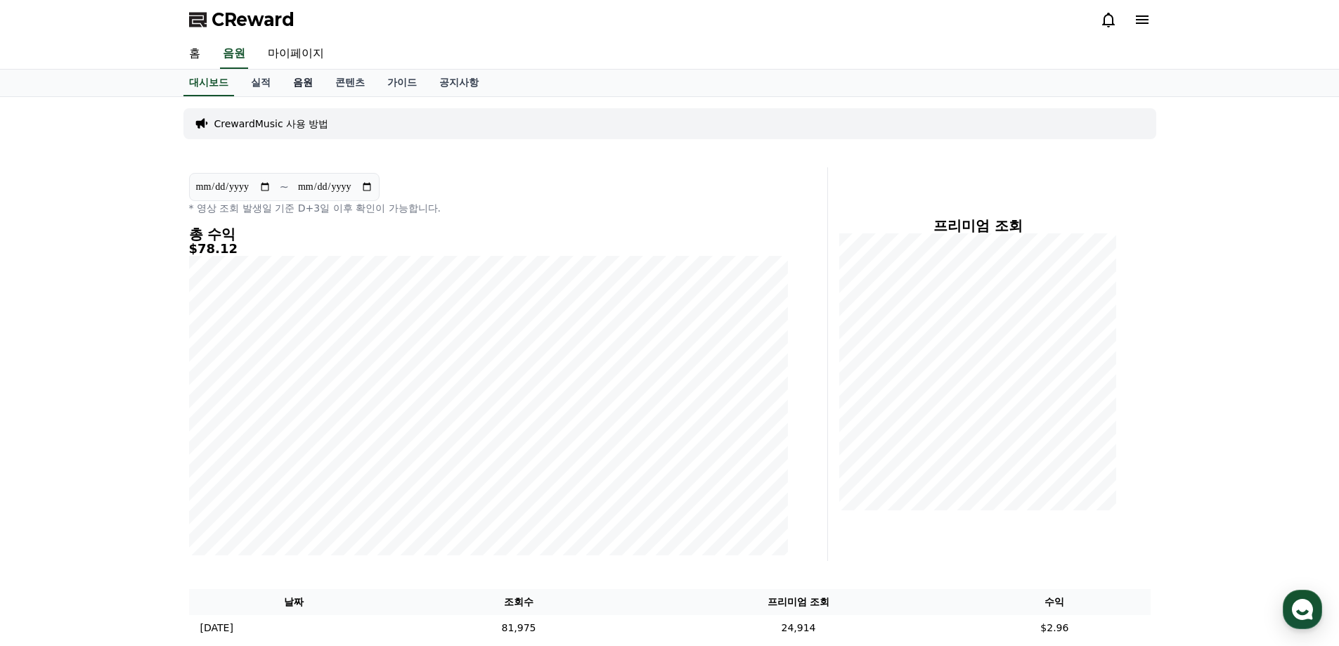
click at [302, 82] on link "음원" at bounding box center [303, 83] width 42 height 27
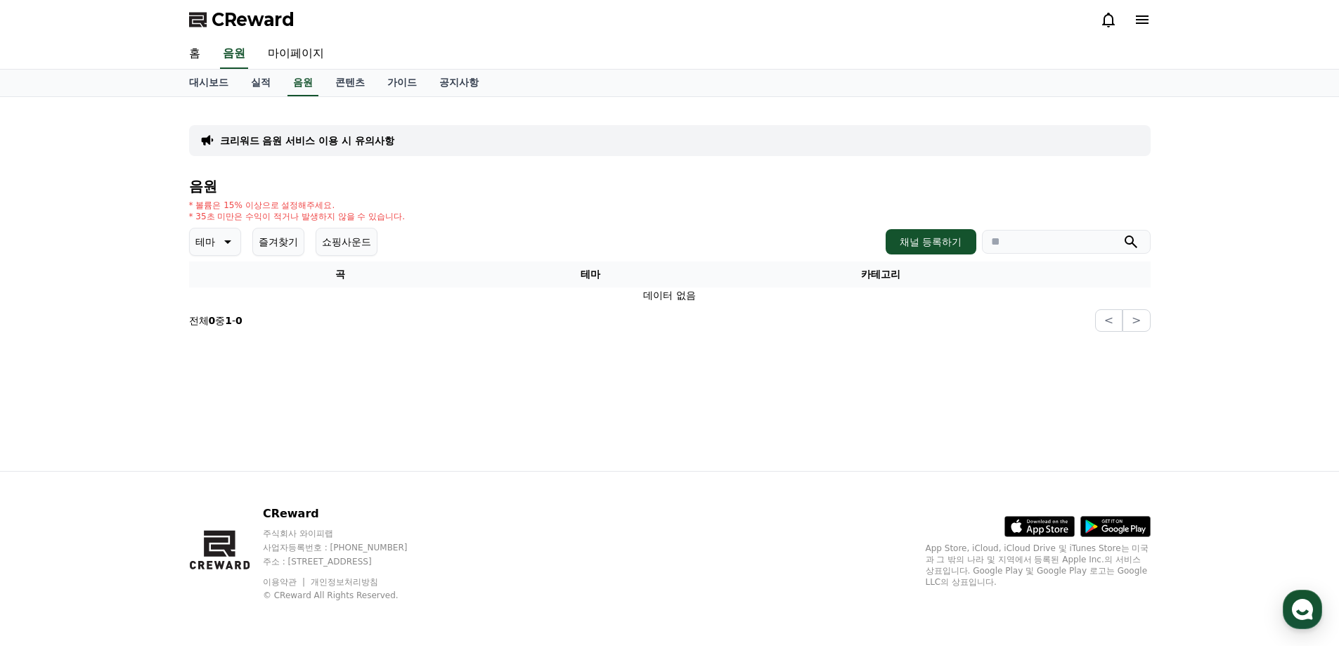
click at [1105, 23] on icon at bounding box center [1108, 19] width 17 height 17
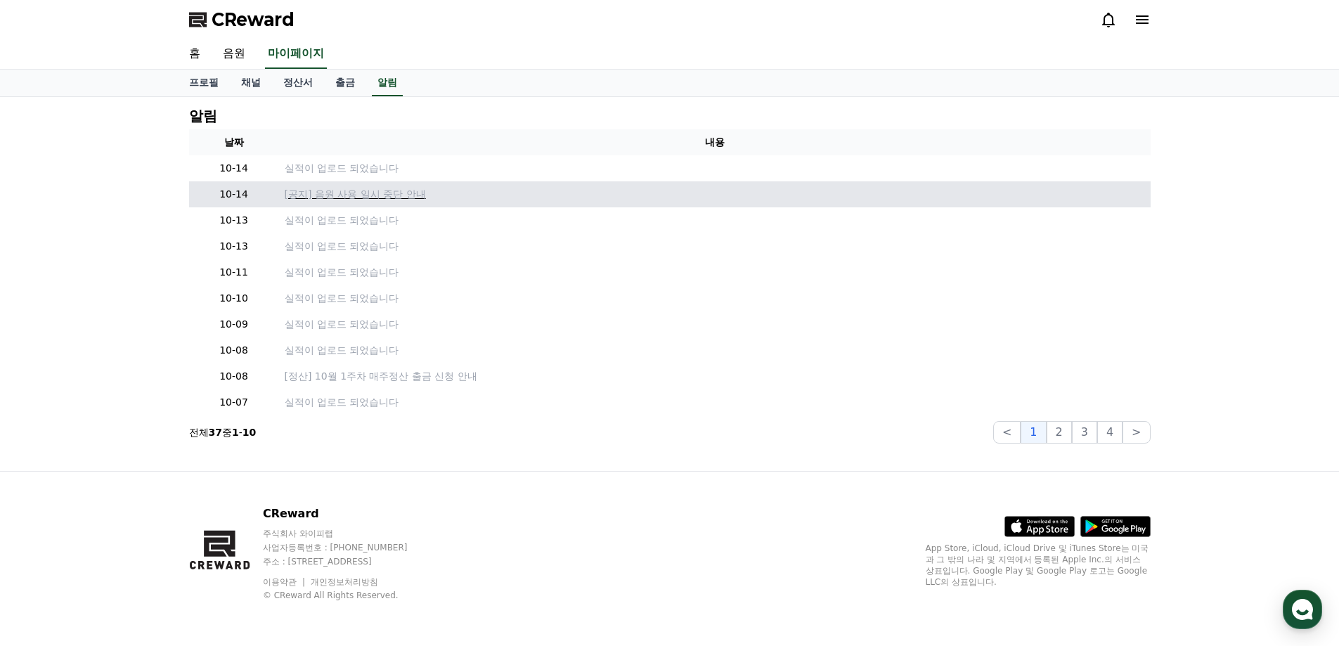
click at [396, 197] on p "[공지] 음원 사용 일시 중단 안내" at bounding box center [715, 194] width 860 height 15
